Goal: Transaction & Acquisition: Purchase product/service

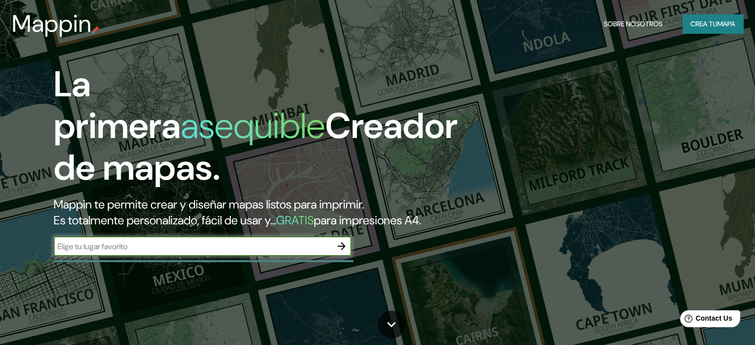
click at [289, 252] on input "text" at bounding box center [193, 246] width 278 height 11
type input "[GEOGRAPHIC_DATA]"
click at [343, 250] on icon "button" at bounding box center [342, 246] width 8 height 8
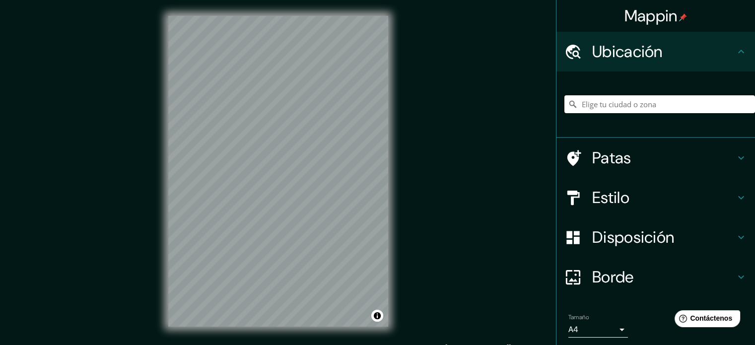
click at [597, 109] on input "Elige tu ciudad o zona" at bounding box center [659, 104] width 191 height 18
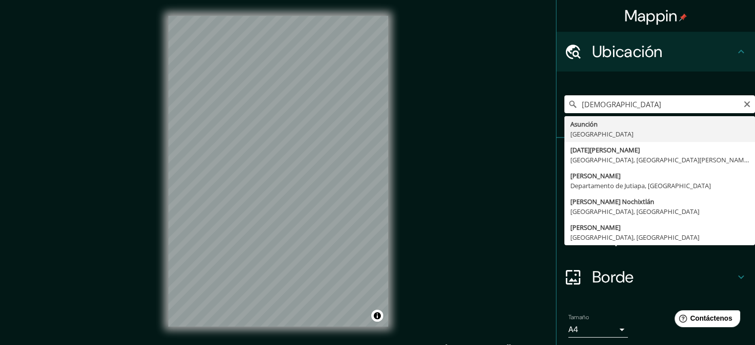
type input "Asunción, Paraguay"
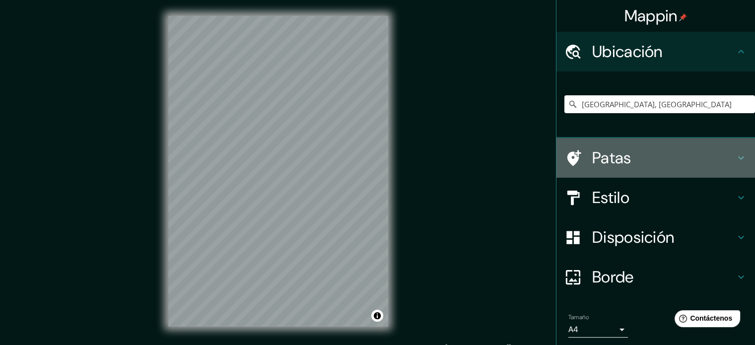
click at [735, 158] on icon at bounding box center [741, 158] width 12 height 12
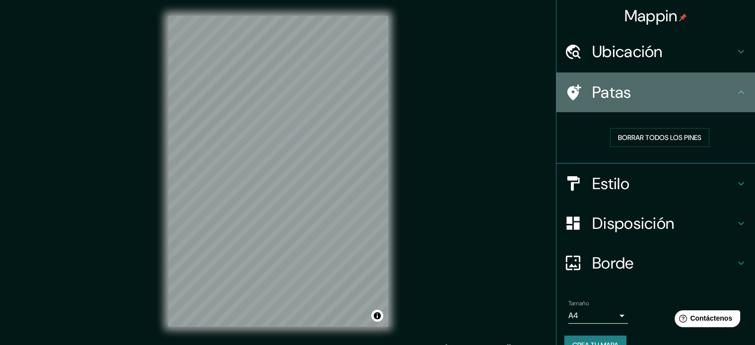
click at [735, 96] on icon at bounding box center [741, 92] width 12 height 12
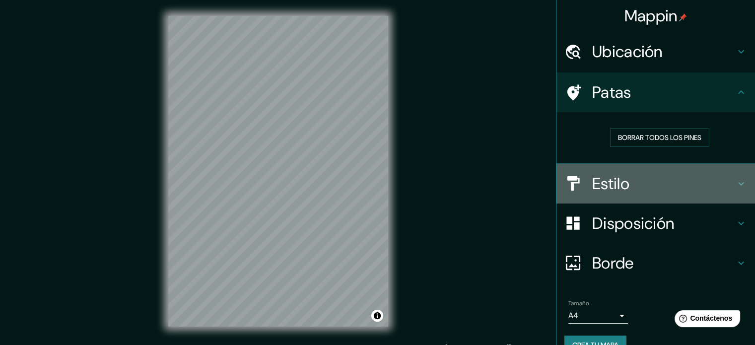
click at [735, 178] on icon at bounding box center [741, 184] width 12 height 12
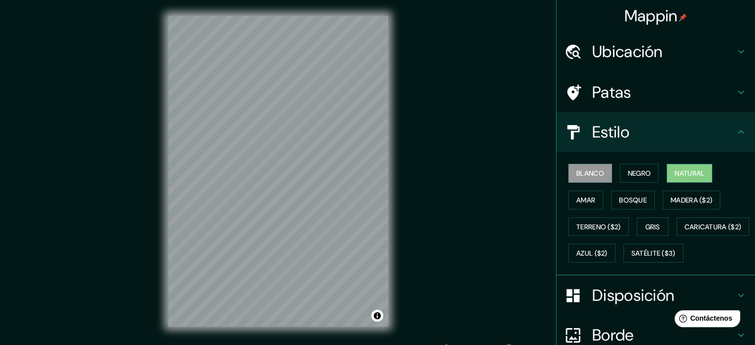
click at [680, 167] on font "Natural" at bounding box center [690, 173] width 30 height 13
click at [633, 172] on font "Negro" at bounding box center [639, 173] width 23 height 9
click at [583, 173] on font "Blanco" at bounding box center [590, 173] width 28 height 9
click at [584, 198] on font "Amar" at bounding box center [585, 200] width 19 height 9
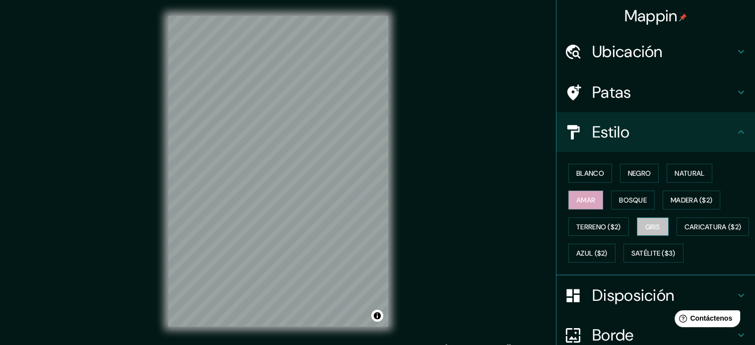
click at [649, 224] on font "Gris" at bounding box center [652, 226] width 15 height 9
click at [596, 176] on font "Blanco" at bounding box center [590, 173] width 28 height 9
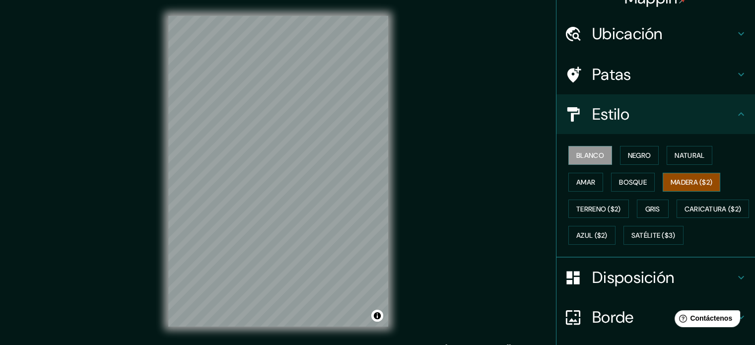
scroll to position [50, 0]
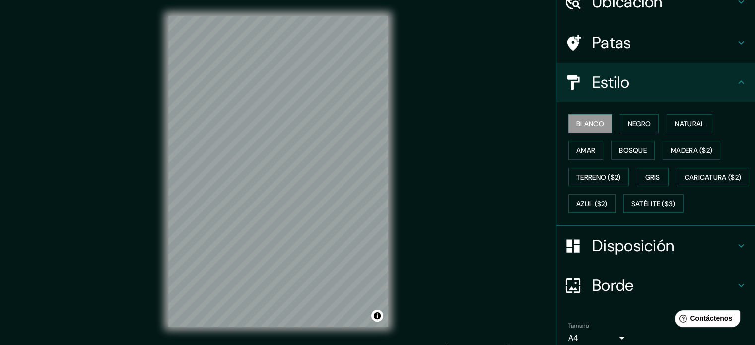
click at [725, 83] on h4 "Estilo" at bounding box center [663, 82] width 143 height 20
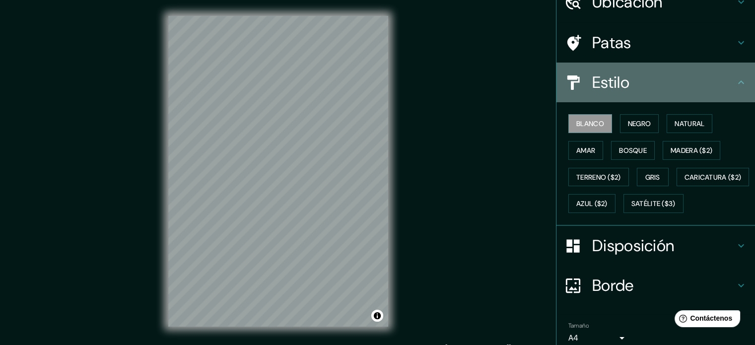
click at [738, 83] on icon at bounding box center [741, 81] width 6 height 3
click at [735, 84] on icon at bounding box center [741, 82] width 12 height 12
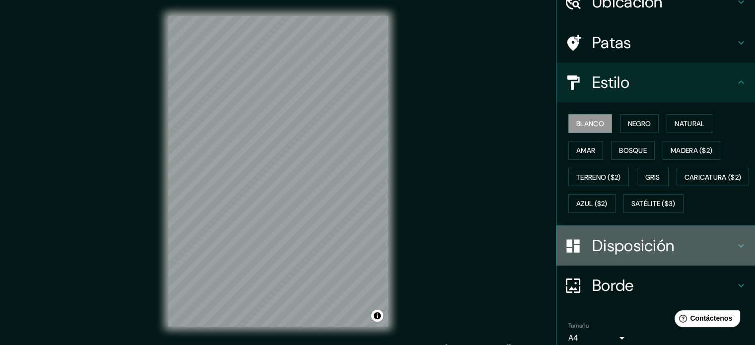
click at [735, 252] on icon at bounding box center [741, 246] width 12 height 12
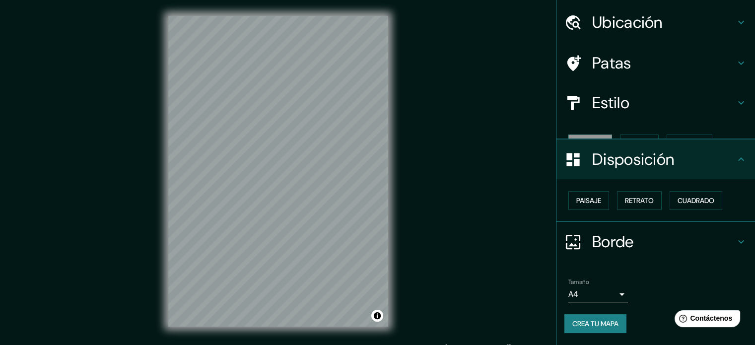
scroll to position [12, 0]
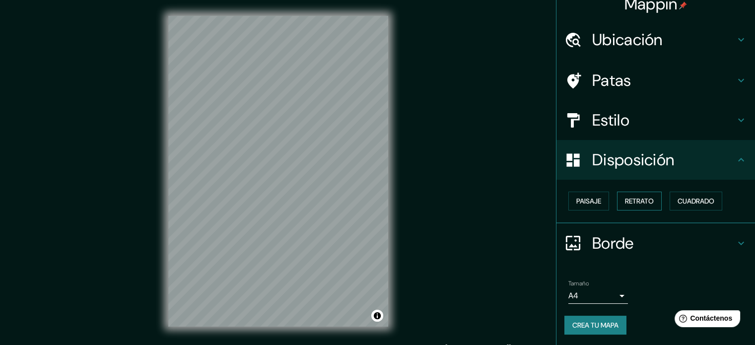
click at [638, 199] on font "Retrato" at bounding box center [639, 201] width 29 height 9
click at [590, 200] on font "Paisaje" at bounding box center [588, 201] width 25 height 9
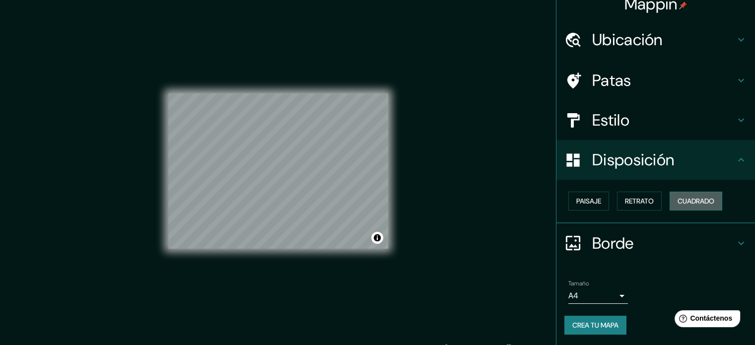
click at [682, 199] on font "Cuadrado" at bounding box center [696, 201] width 37 height 9
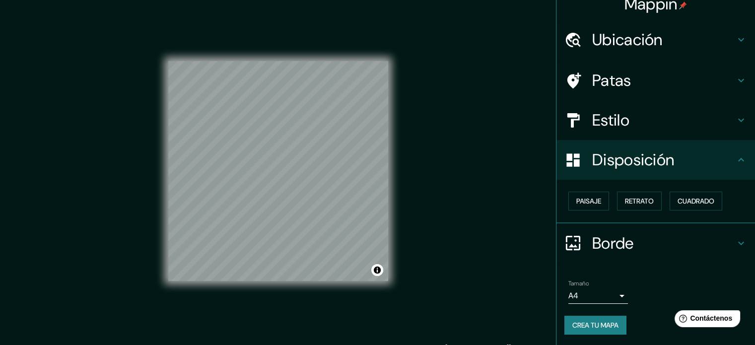
click at [657, 201] on div "Paisaje Retrato Cuadrado" at bounding box center [659, 201] width 191 height 27
click at [639, 202] on font "Retrato" at bounding box center [639, 201] width 29 height 9
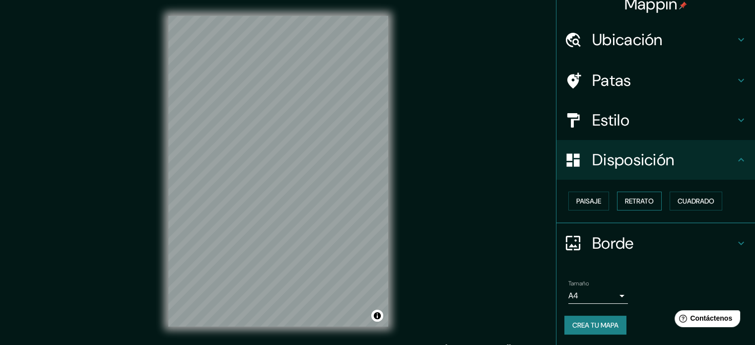
click at [625, 201] on font "Retrato" at bounding box center [639, 201] width 29 height 9
click at [579, 200] on font "Paisaje" at bounding box center [588, 201] width 25 height 9
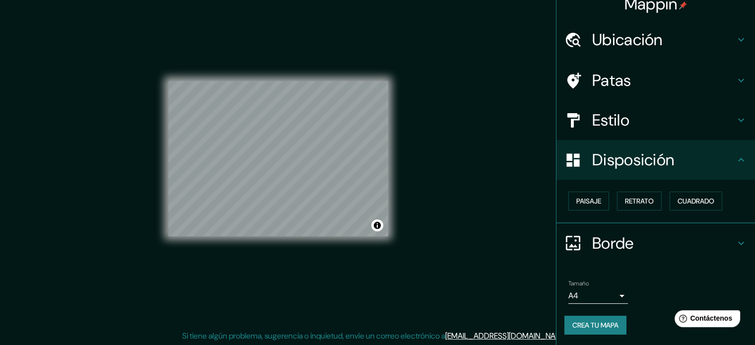
scroll to position [13, 0]
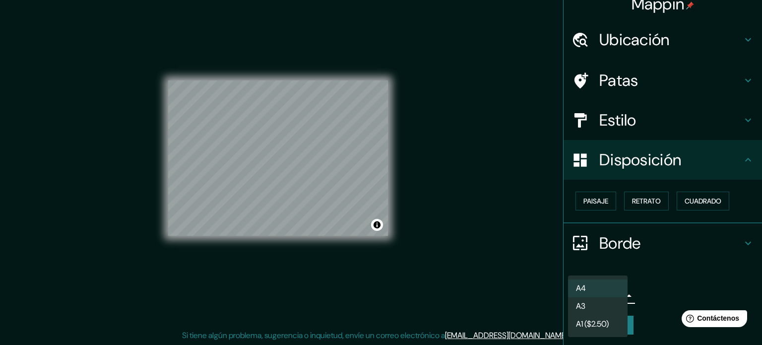
click at [616, 294] on body "Mappin Ubicación Asunción, Paraguay Patas Estilo Disposición Paisaje Retrato Cu…" at bounding box center [381, 159] width 762 height 345
click at [661, 283] on div at bounding box center [381, 172] width 762 height 345
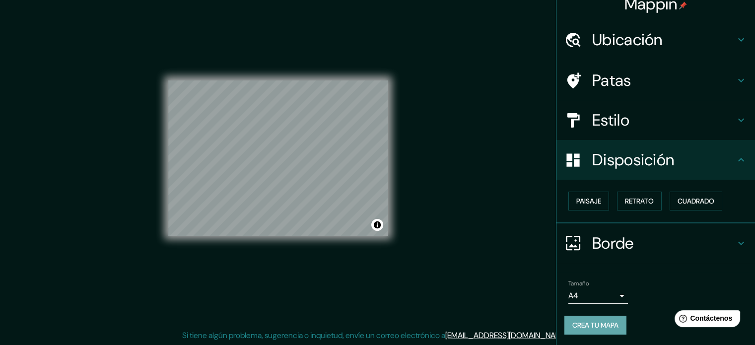
click at [588, 330] on font "Crea tu mapa" at bounding box center [595, 325] width 46 height 13
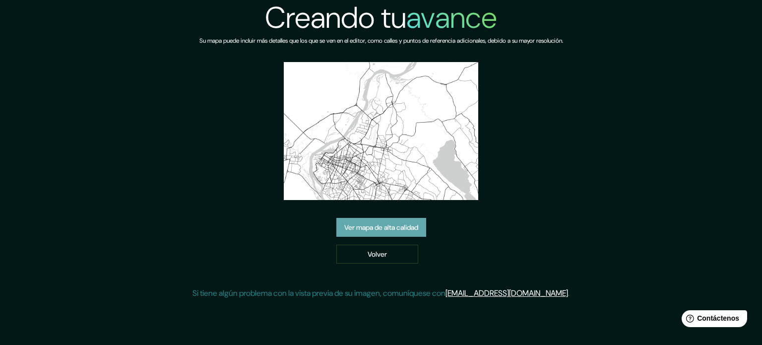
click at [401, 223] on font "Ver mapa de alta calidad" at bounding box center [382, 227] width 74 height 9
